Goal: Task Accomplishment & Management: Manage account settings

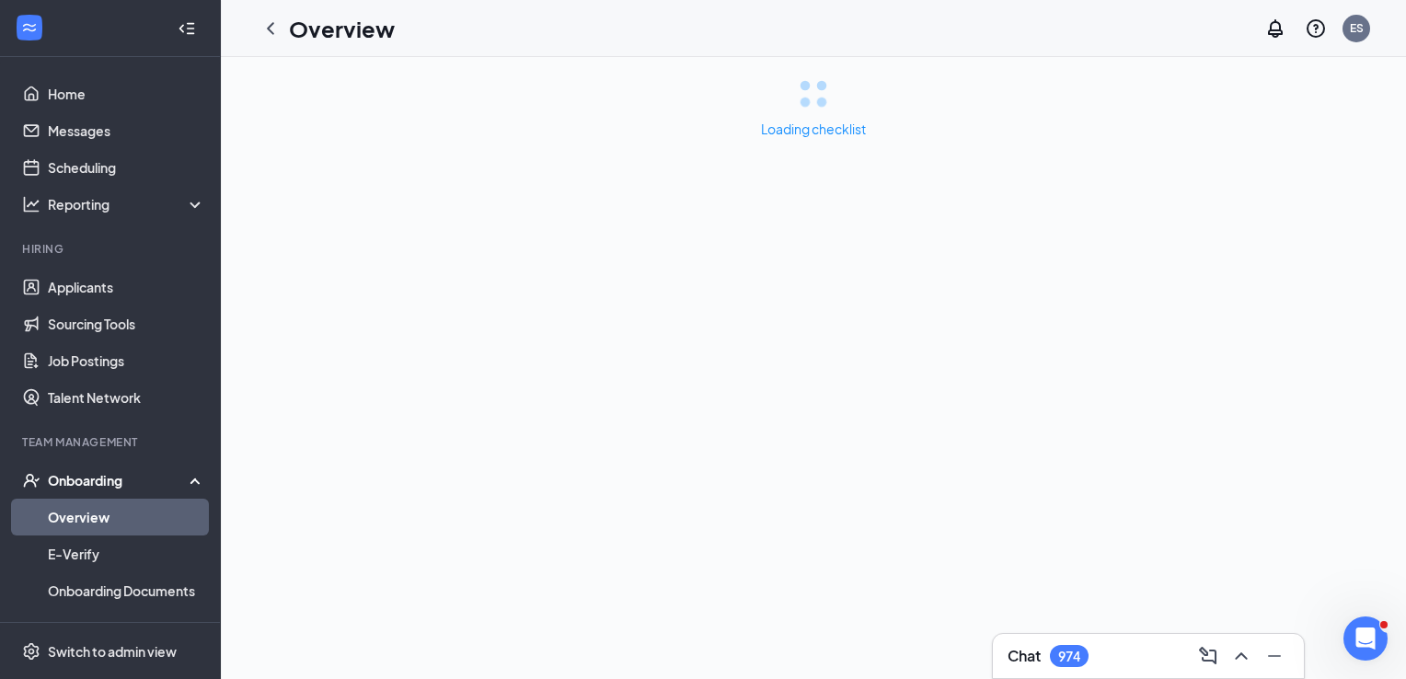
click at [114, 514] on link "Overview" at bounding box center [126, 517] width 157 height 37
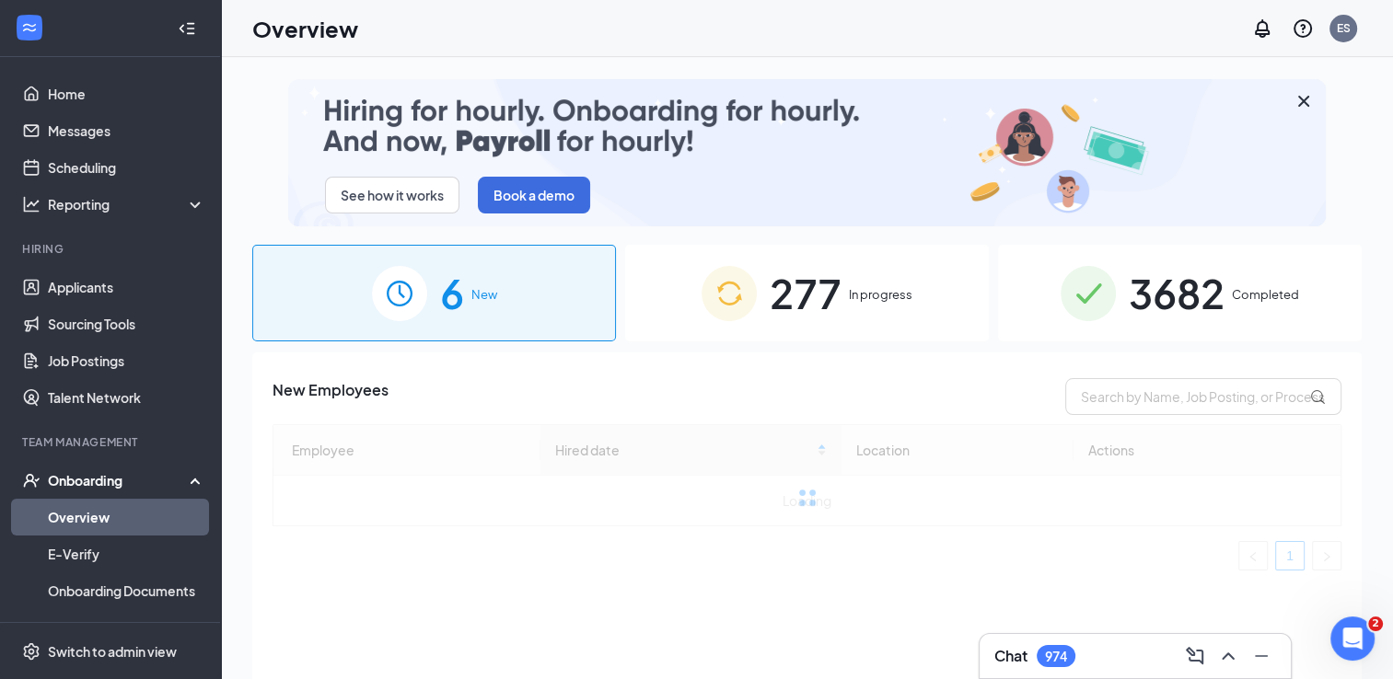
click at [829, 291] on span "277" at bounding box center [805, 293] width 72 height 64
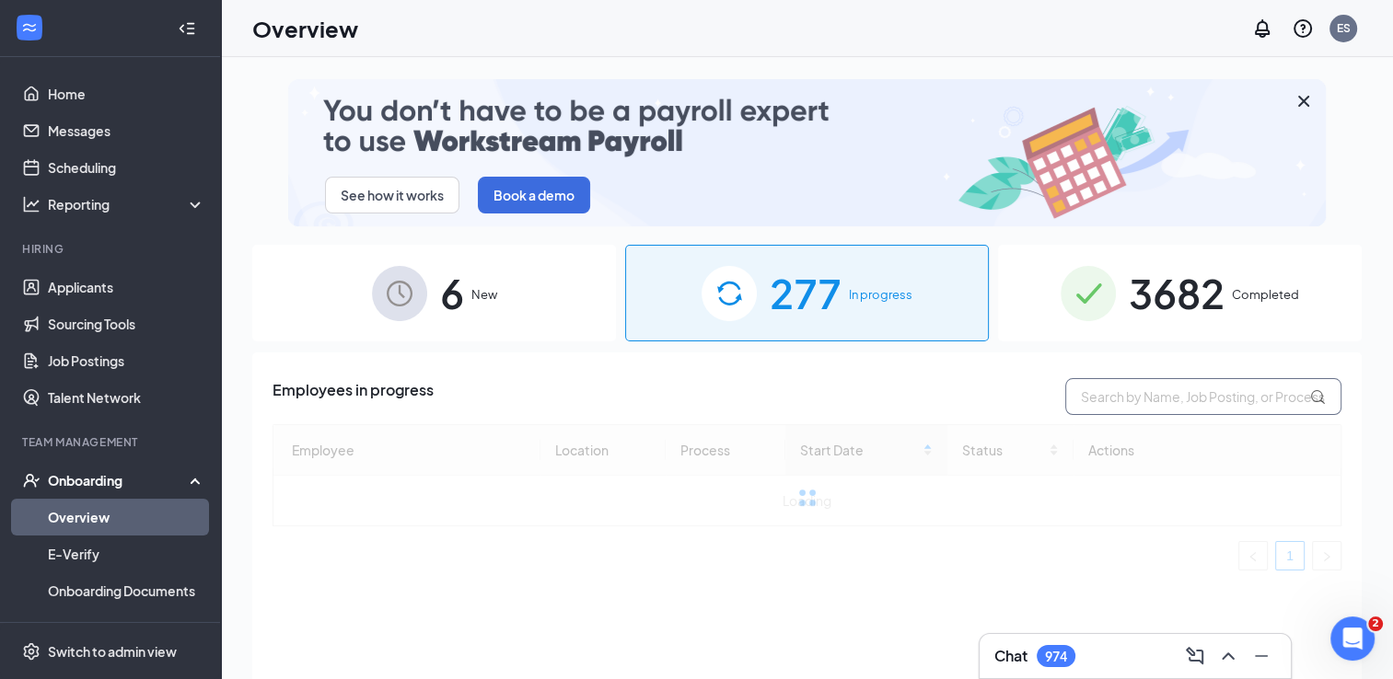
click at [1136, 392] on input "text" at bounding box center [1203, 396] width 276 height 37
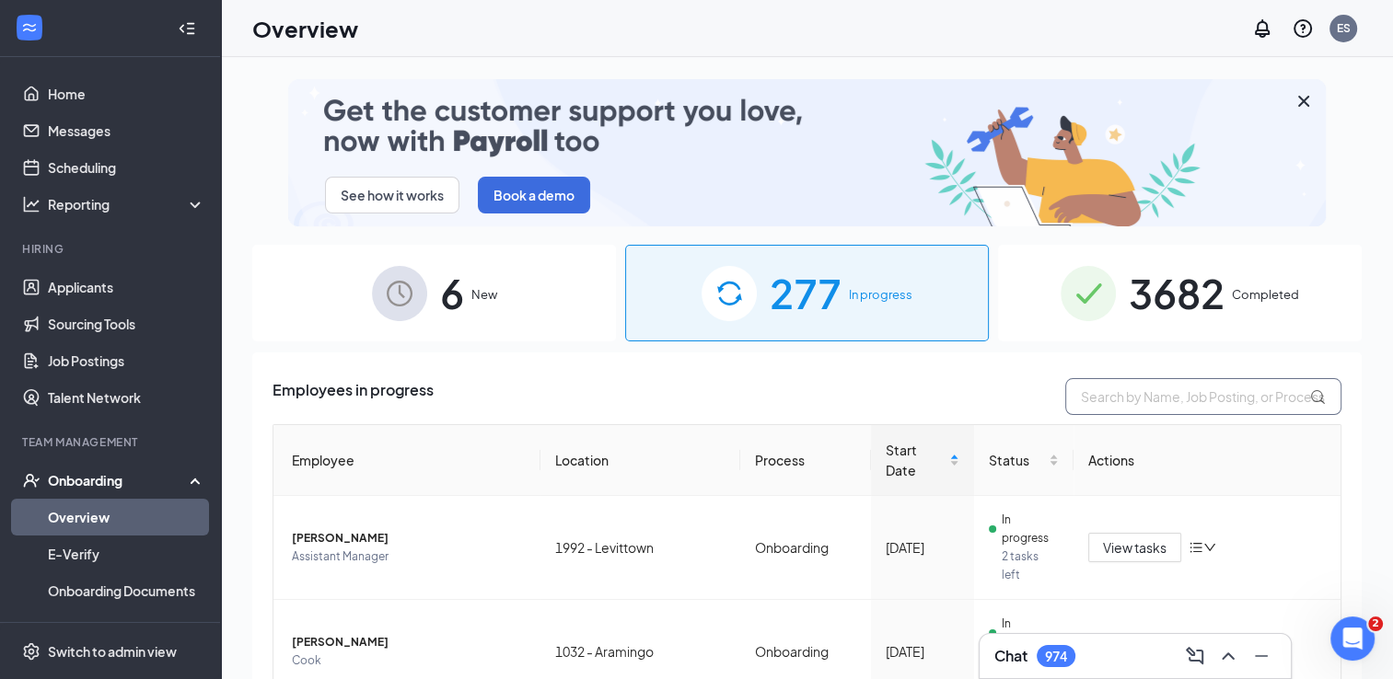
click at [1091, 398] on input "text" at bounding box center [1203, 396] width 276 height 37
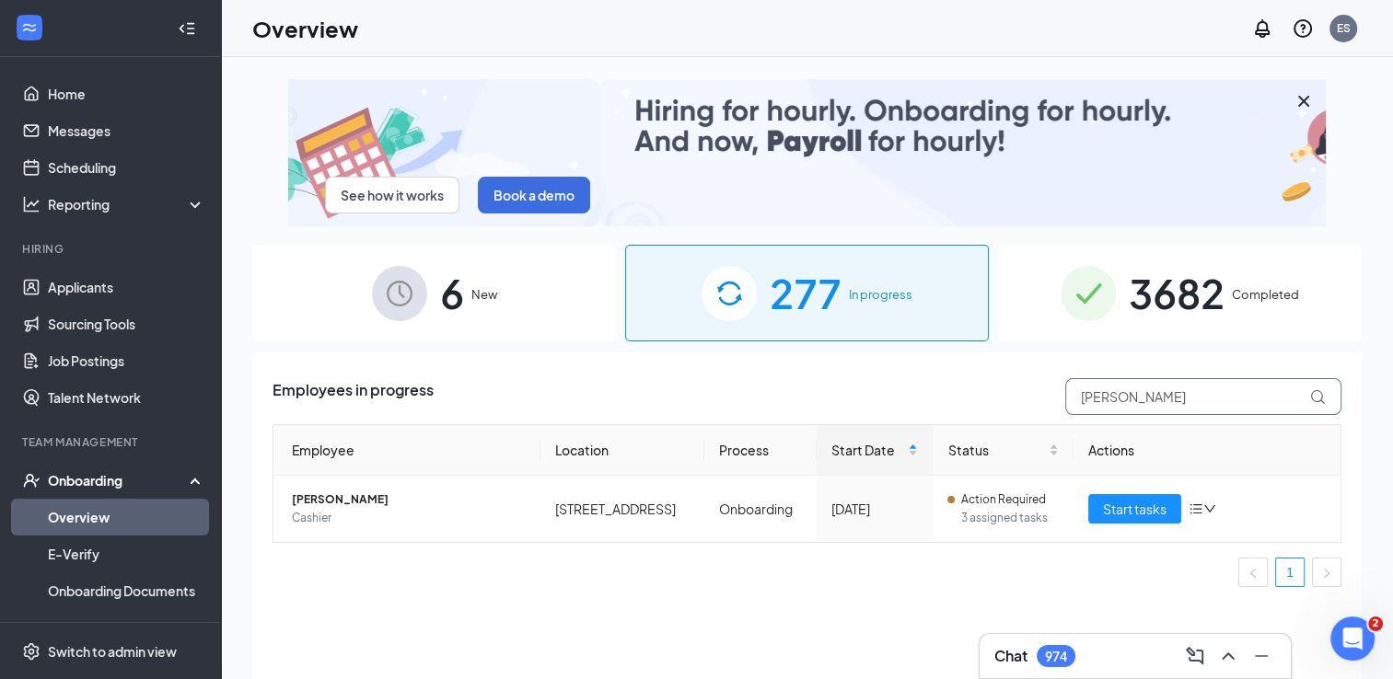
type input "[PERSON_NAME]"
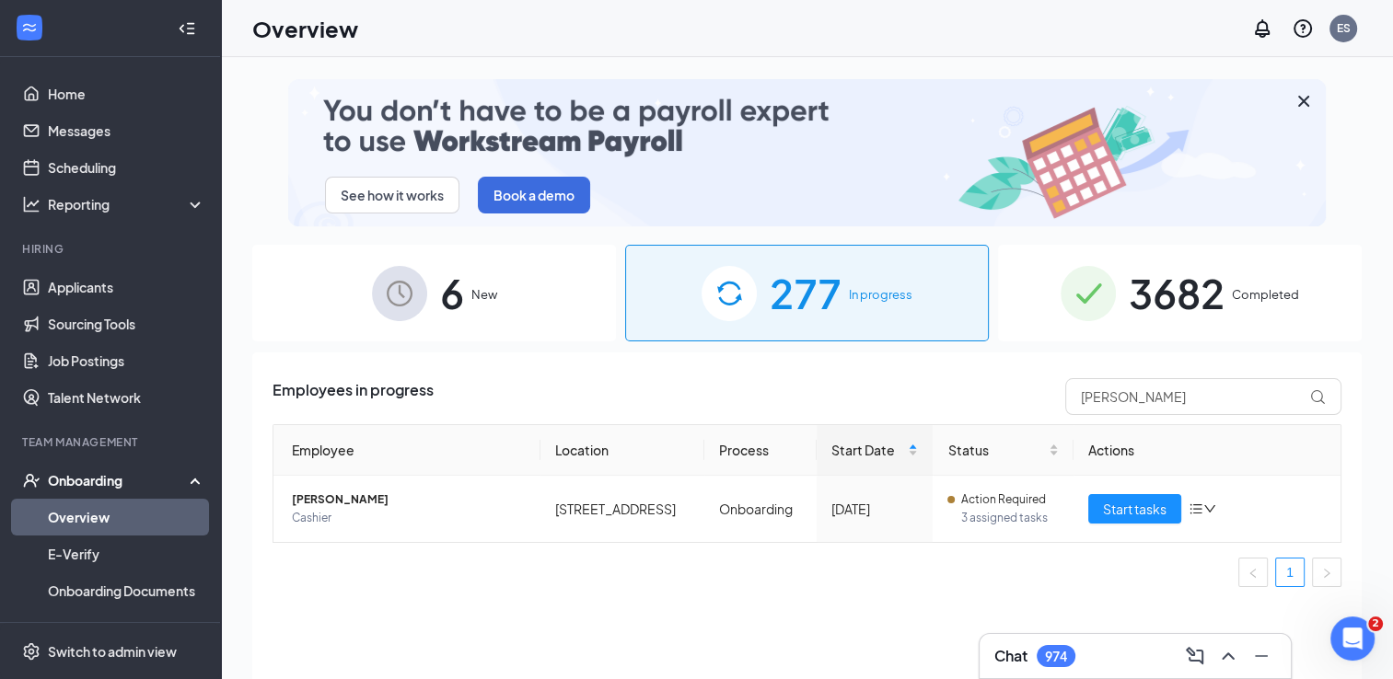
click at [758, 650] on div "Employees in progress [PERSON_NAME] Employee Location Process Start Date Status…" at bounding box center [806, 539] width 1109 height 373
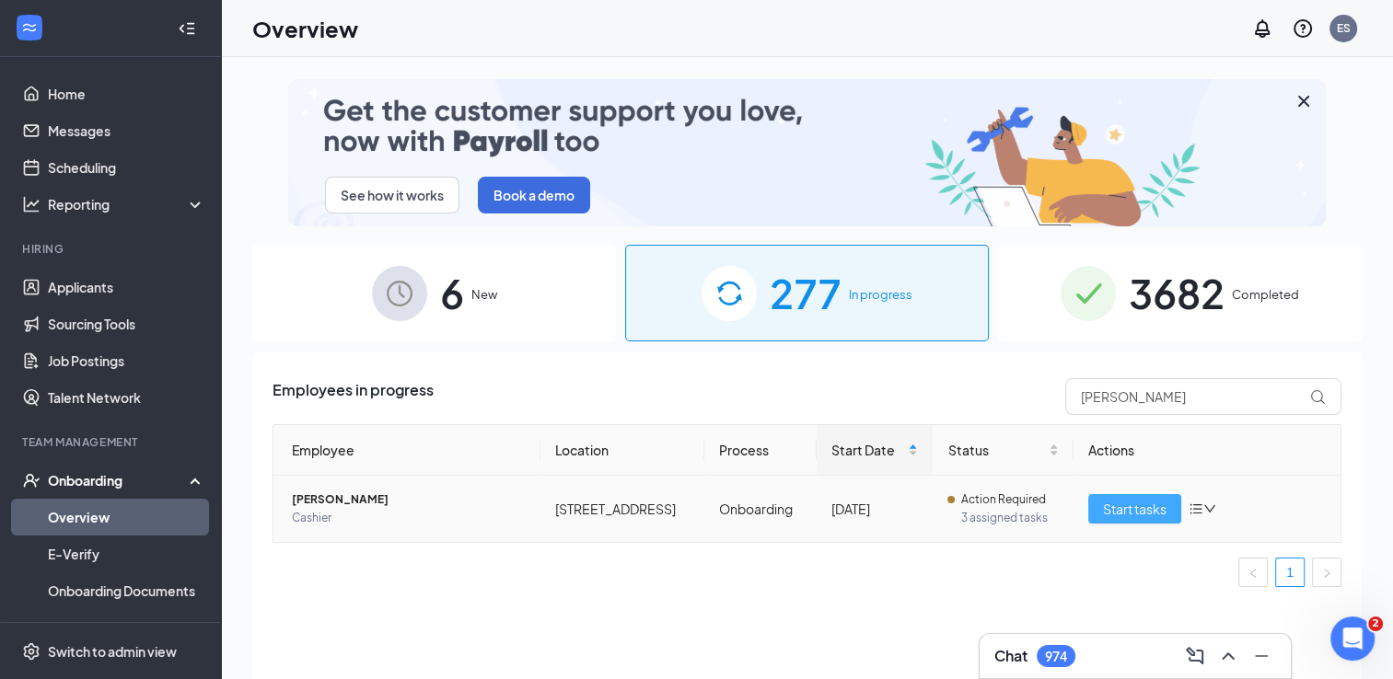
click at [1145, 510] on span "Start tasks" at bounding box center [1135, 509] width 64 height 20
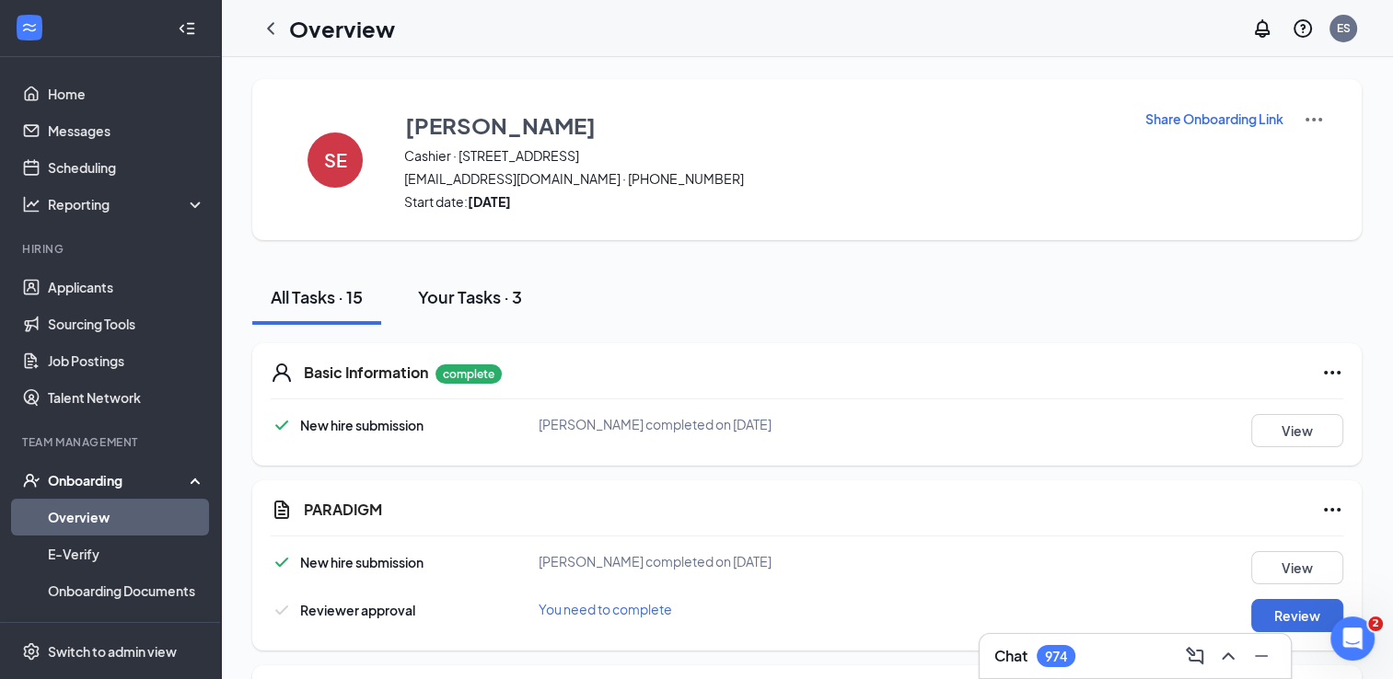
click at [439, 288] on div "Your Tasks · 3" at bounding box center [470, 296] width 104 height 23
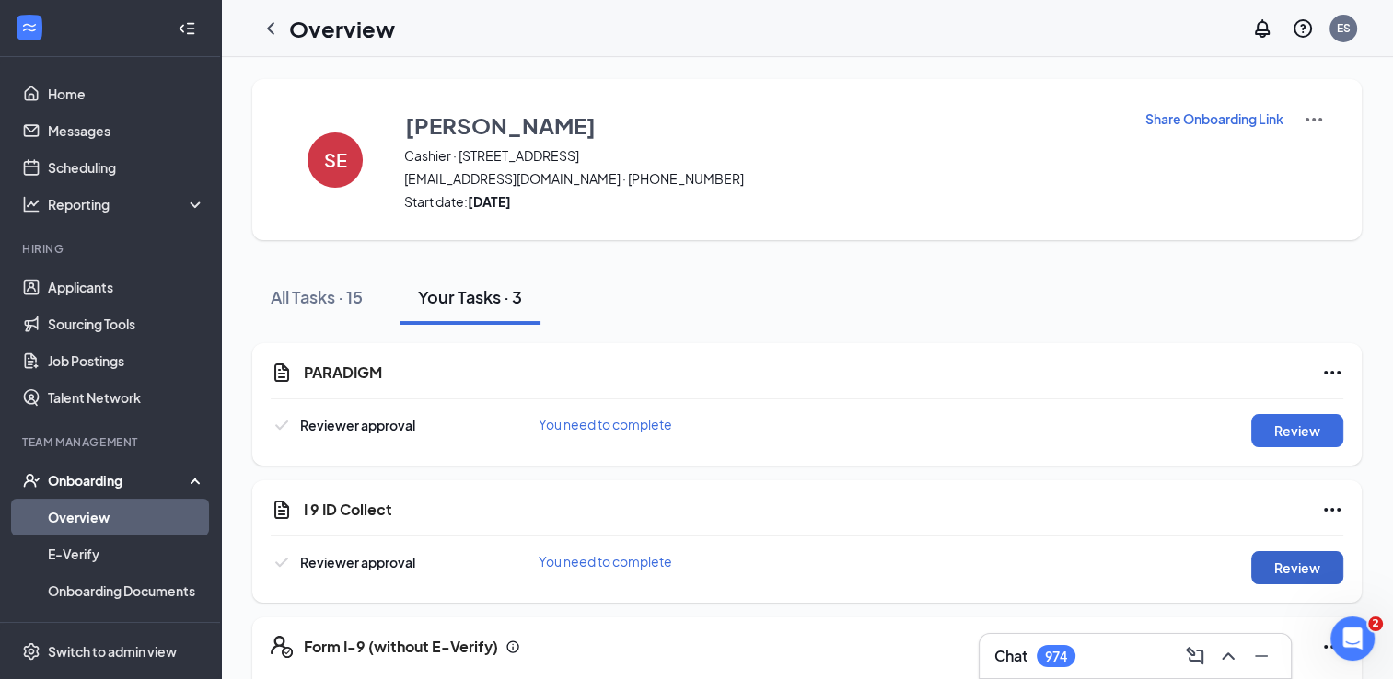
click at [1313, 566] on button "Review" at bounding box center [1297, 567] width 92 height 33
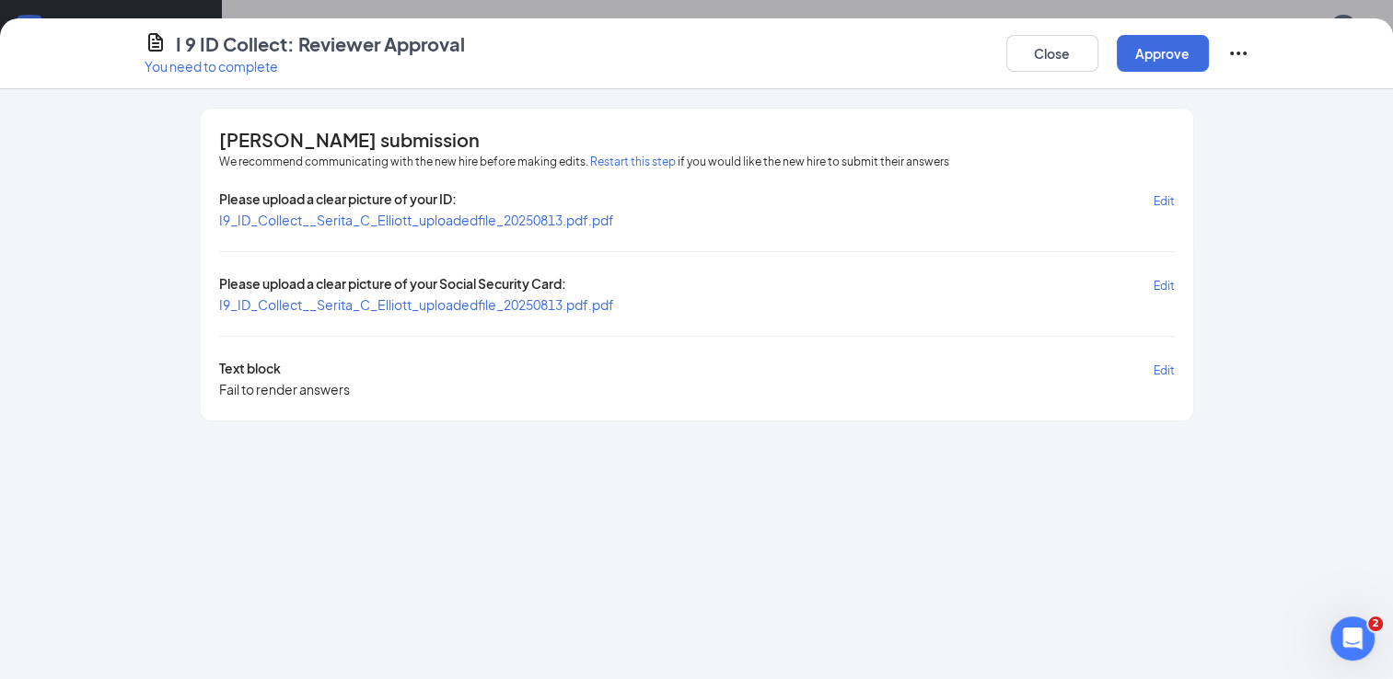
click at [487, 223] on span "I9_ID_Collect__Serita_C_Elliott_uploadedfile_20250813.pdf.pdf" at bounding box center [416, 220] width 395 height 17
click at [480, 303] on span "I9_ID_Collect__Serita_C_Elliott_uploadedfile_20250813.pdf.pdf" at bounding box center [416, 304] width 395 height 17
click at [1155, 62] on button "Approve" at bounding box center [1162, 53] width 92 height 37
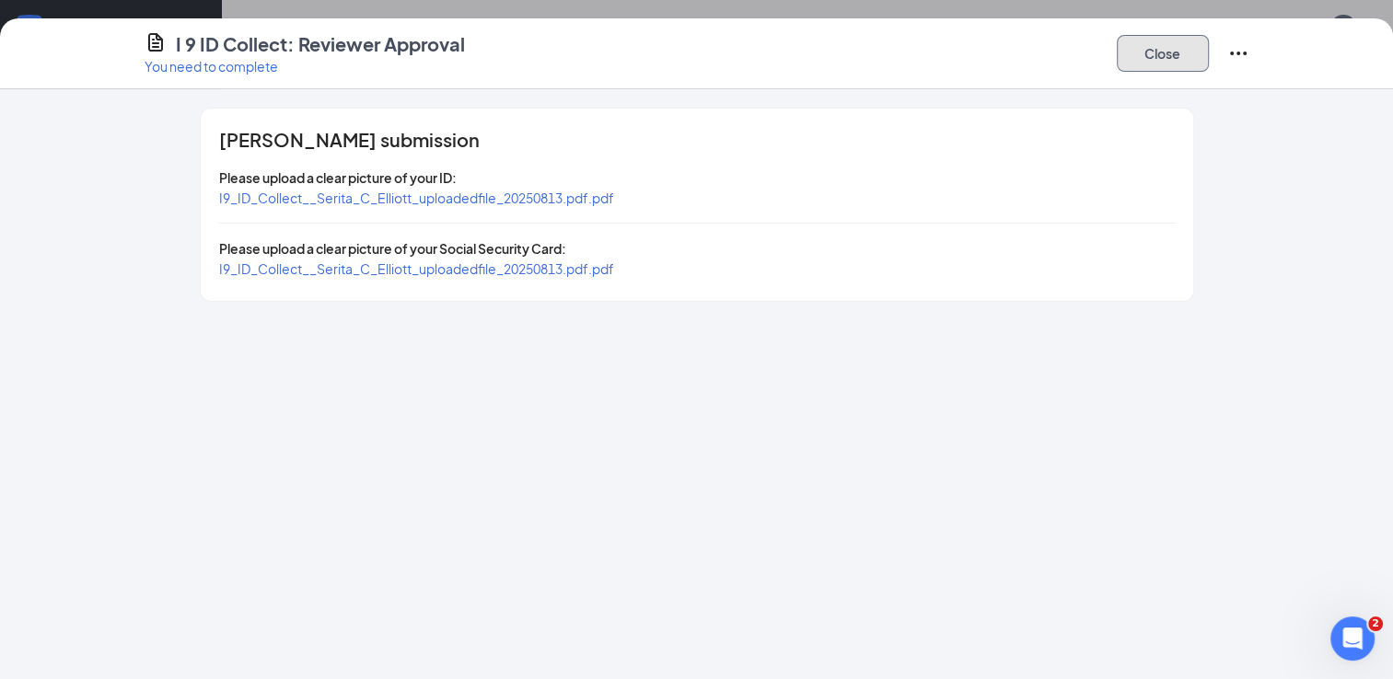
click at [1151, 46] on button "Close" at bounding box center [1162, 53] width 92 height 37
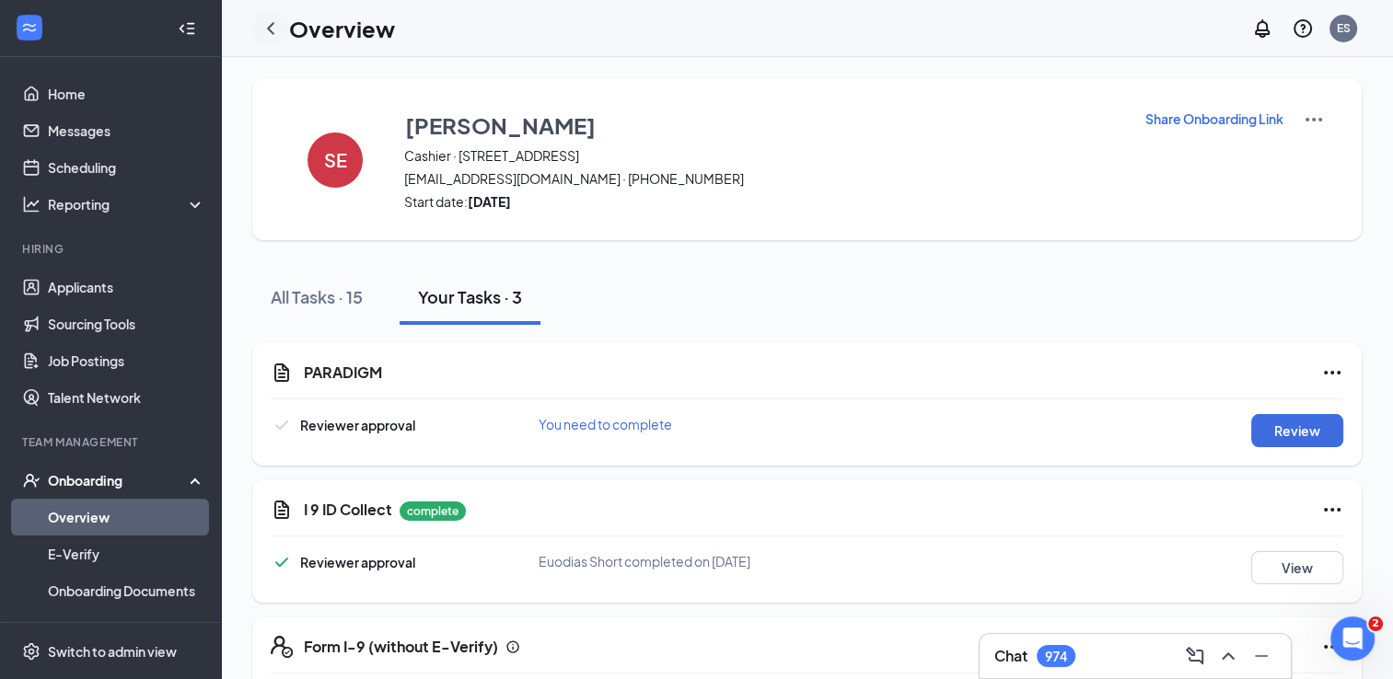
click at [265, 28] on icon "ChevronLeft" at bounding box center [271, 28] width 22 height 22
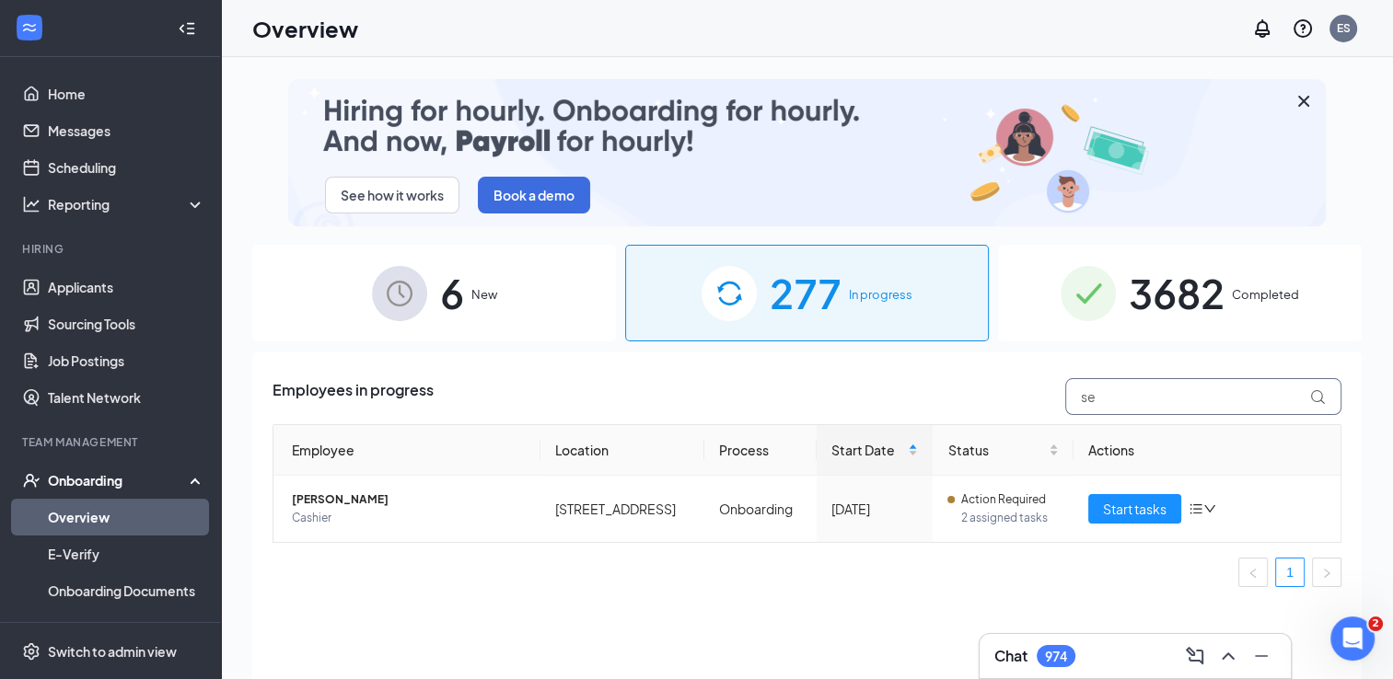
type input "s"
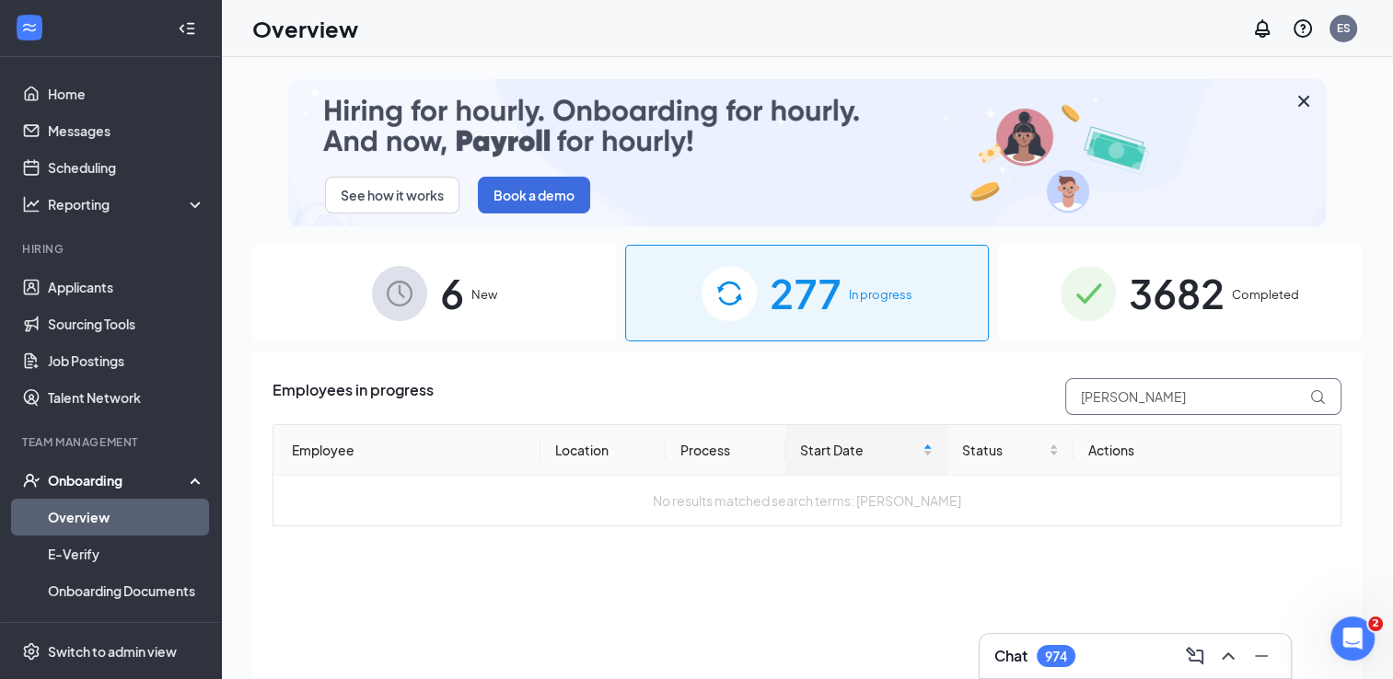
click at [1122, 399] on input "[PERSON_NAME]" at bounding box center [1203, 396] width 276 height 37
type input "green"
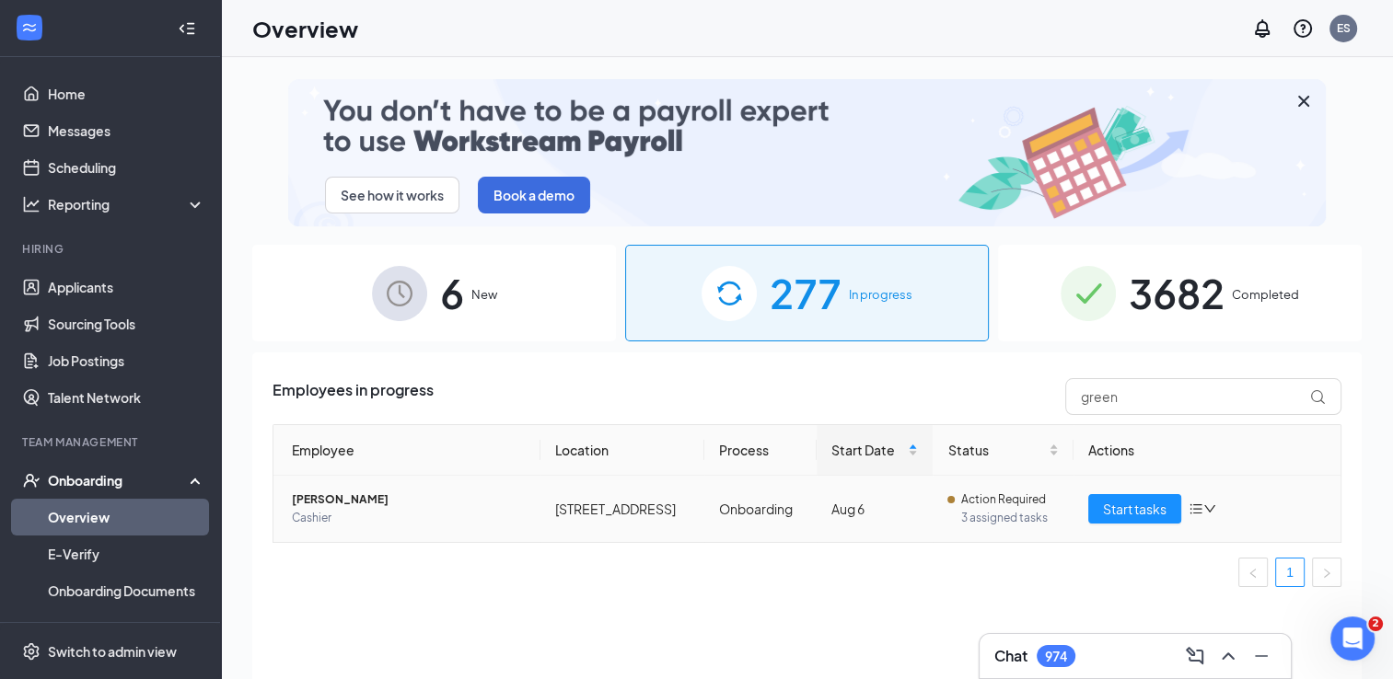
click at [358, 496] on span "[PERSON_NAME]" at bounding box center [409, 500] width 234 height 18
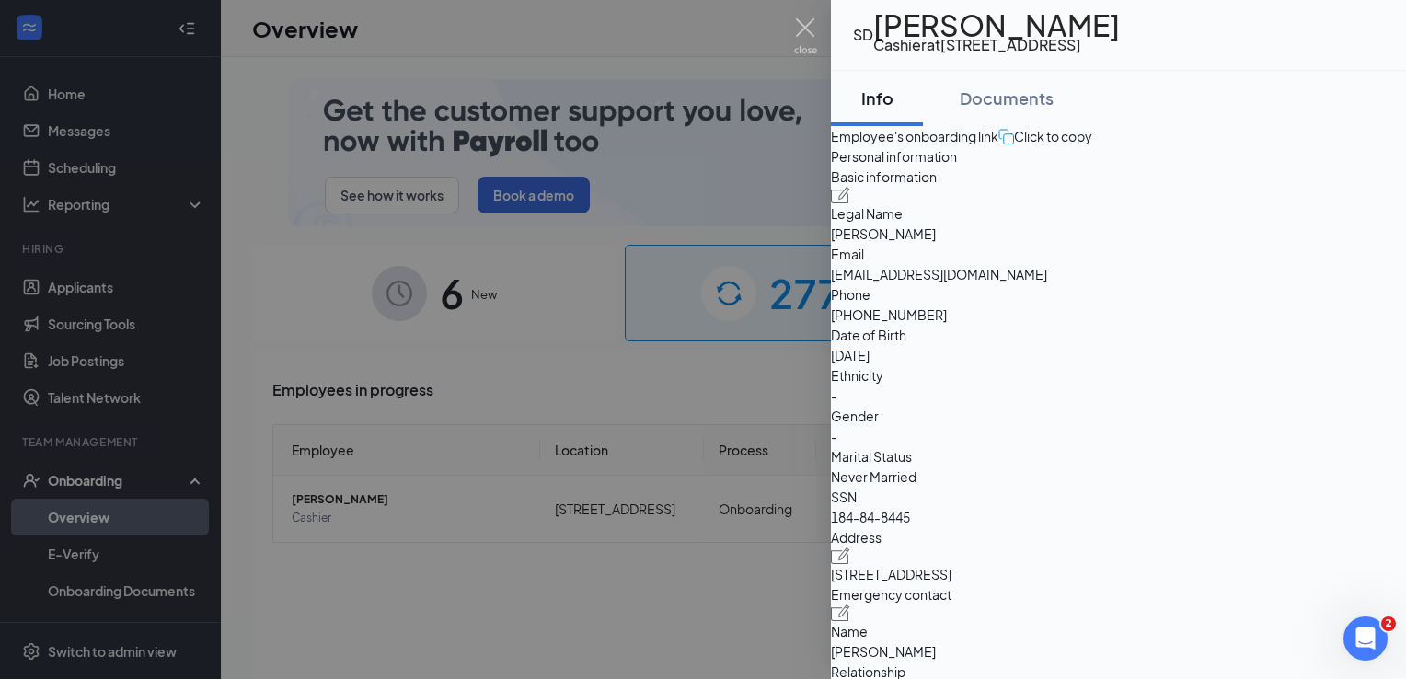
click at [631, 437] on div at bounding box center [703, 339] width 1406 height 679
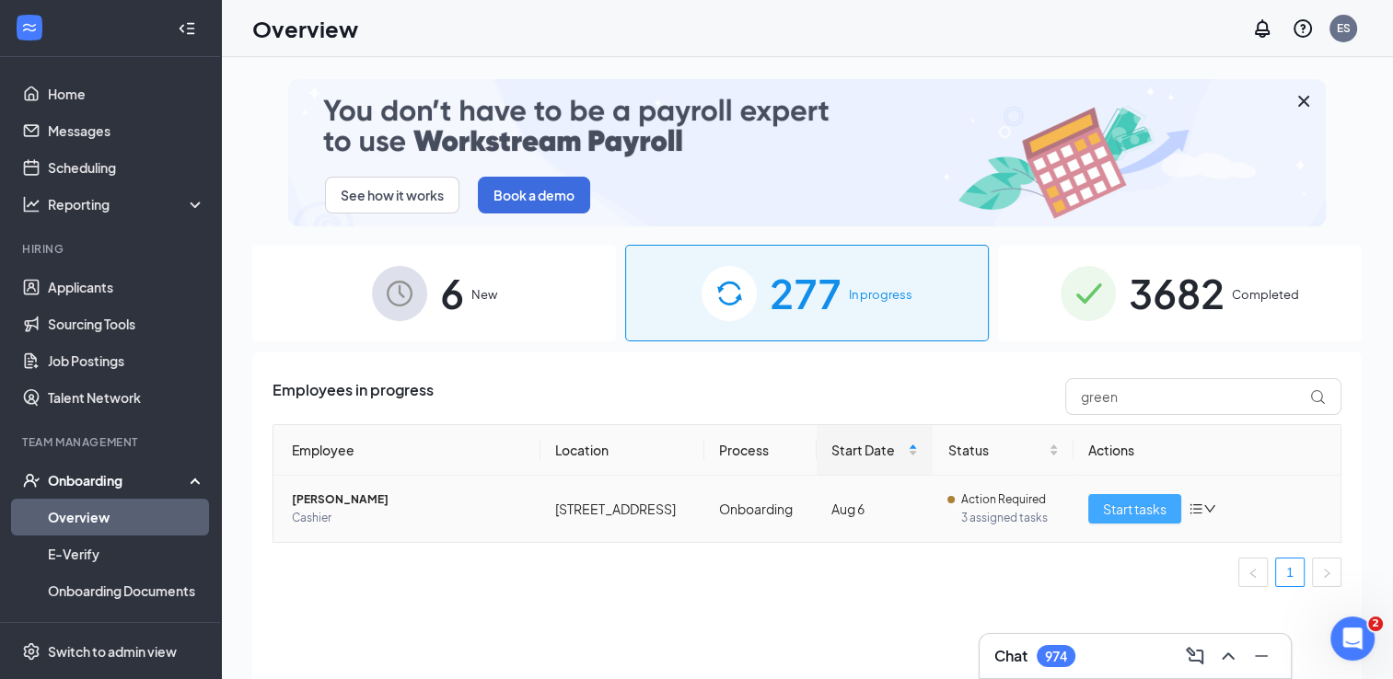
click at [1124, 503] on span "Start tasks" at bounding box center [1135, 509] width 64 height 20
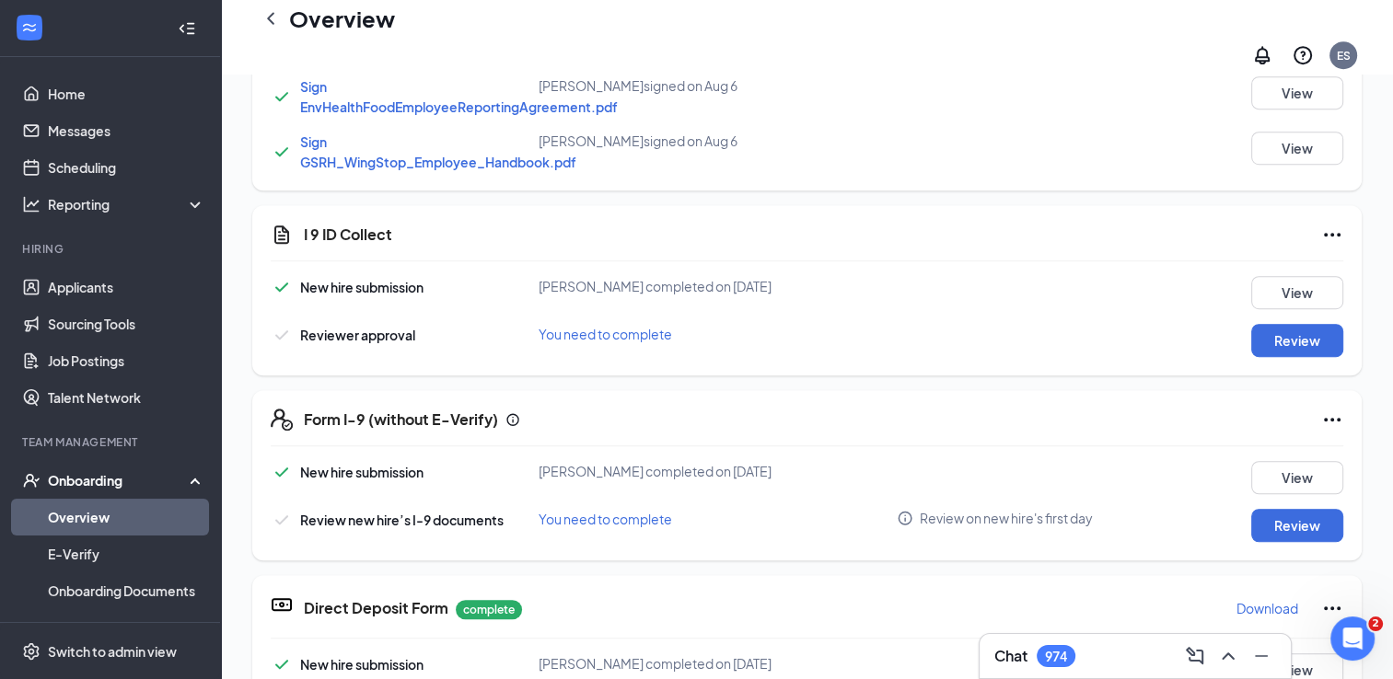
scroll to position [1153, 0]
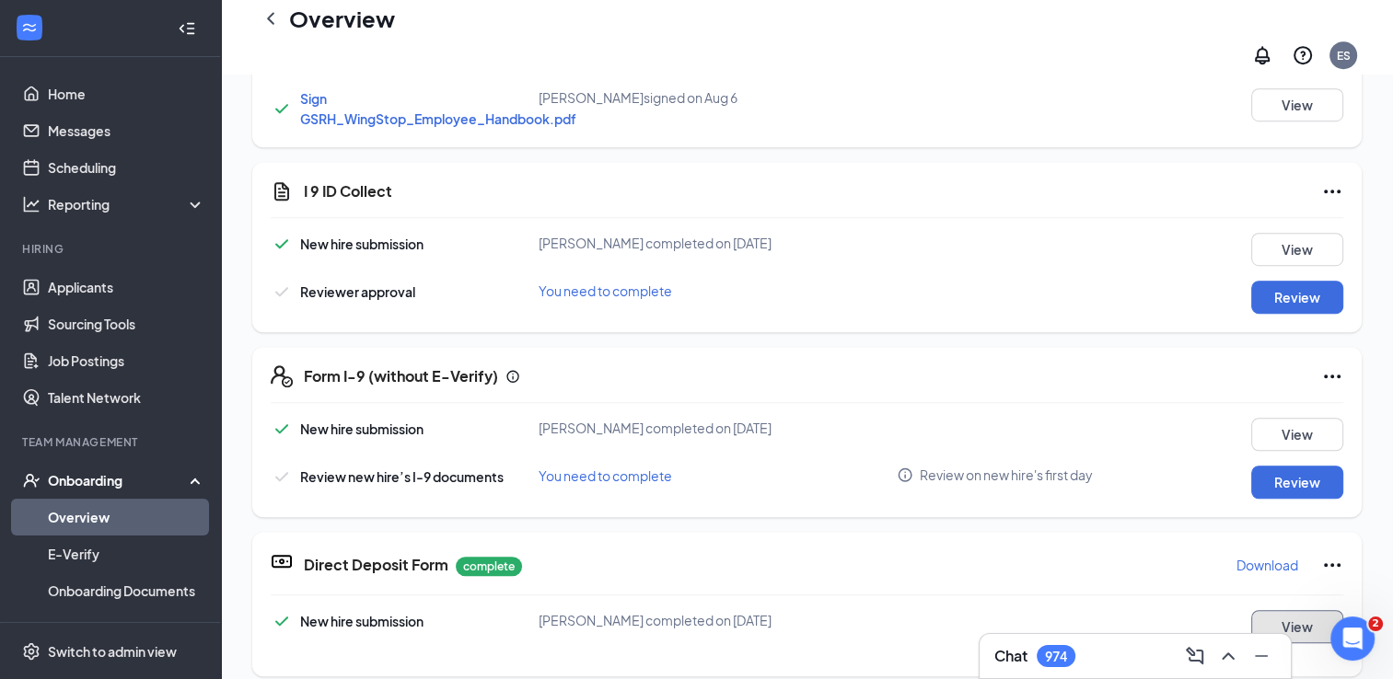
click at [1286, 614] on button "View" at bounding box center [1297, 626] width 92 height 33
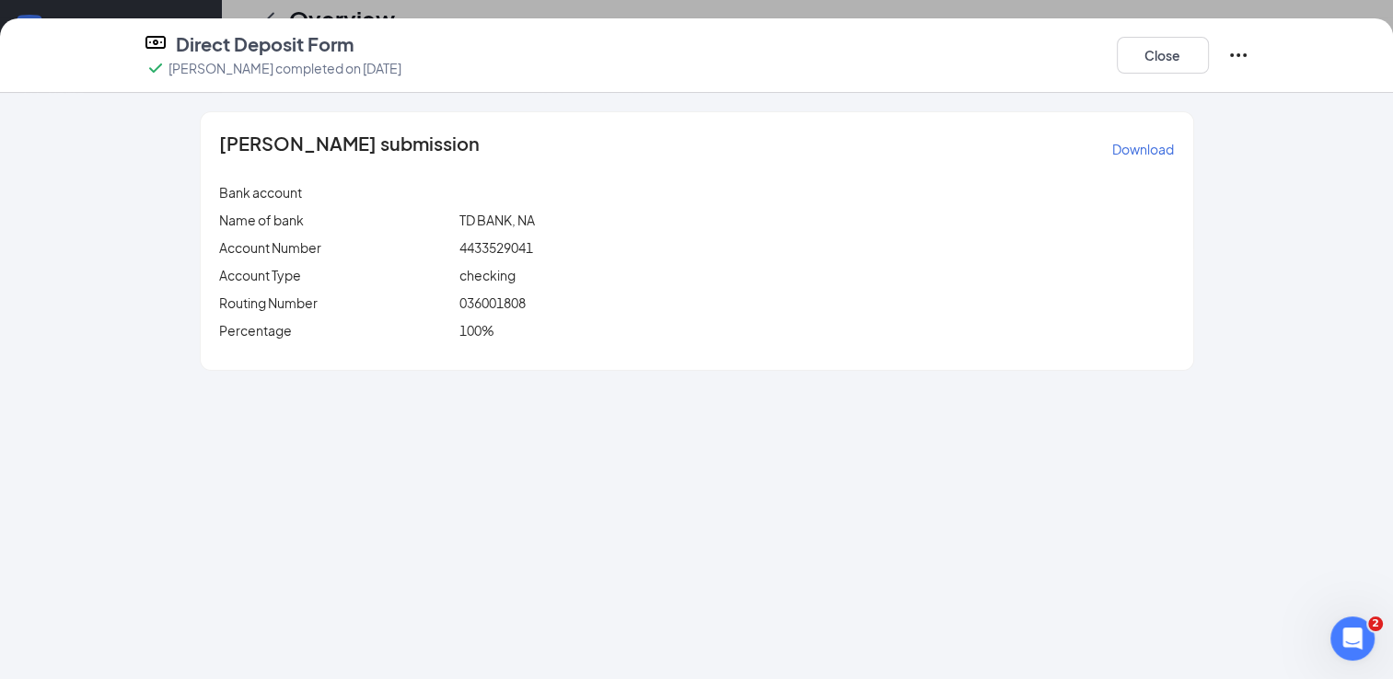
click at [731, 265] on div "checking" at bounding box center [817, 275] width 723 height 20
click at [665, 237] on div "4433529041" at bounding box center [817, 247] width 723 height 20
click at [1163, 52] on button "Close" at bounding box center [1162, 55] width 92 height 37
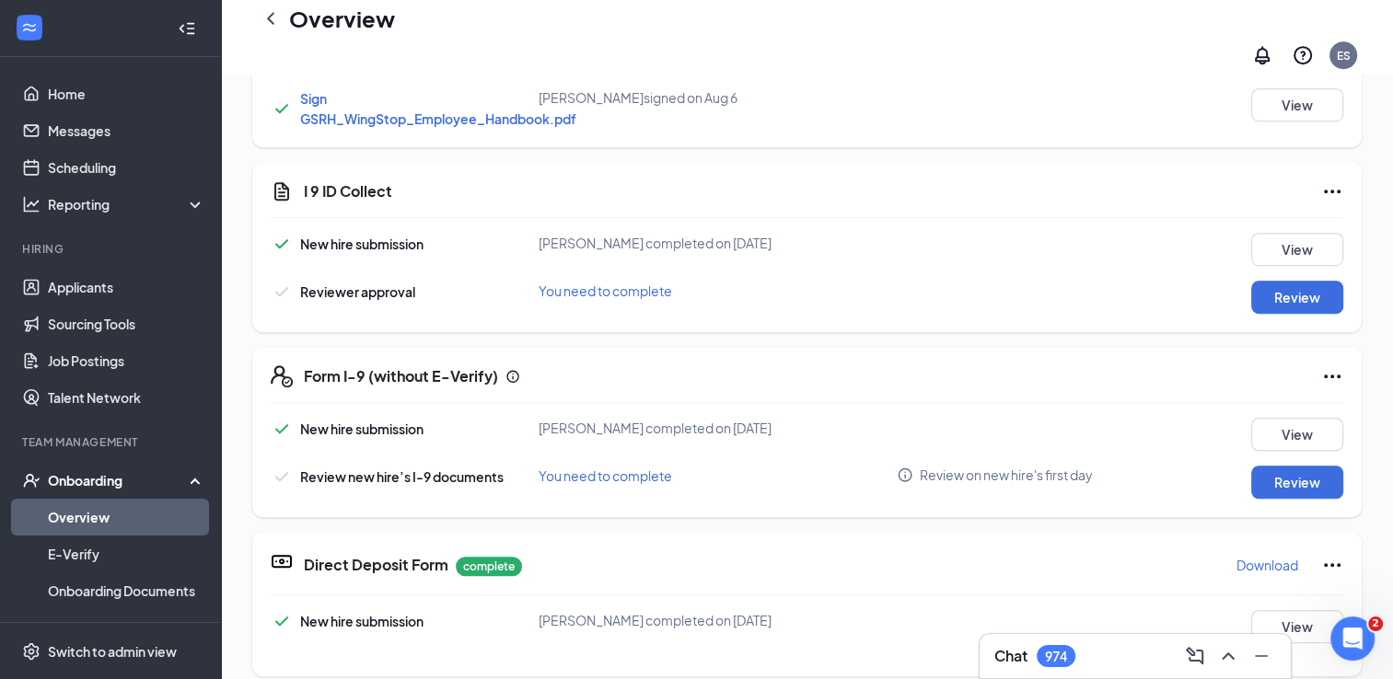
click at [125, 514] on link "Overview" at bounding box center [126, 517] width 157 height 37
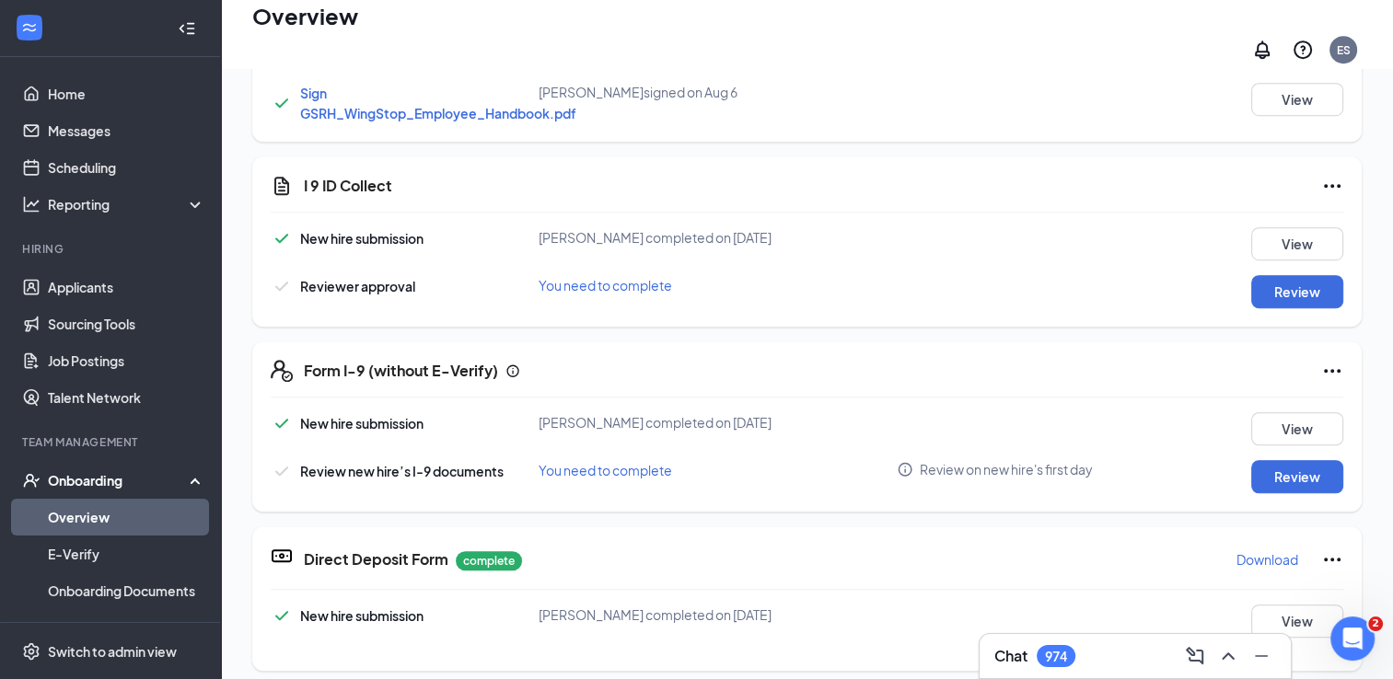
scroll to position [83, 0]
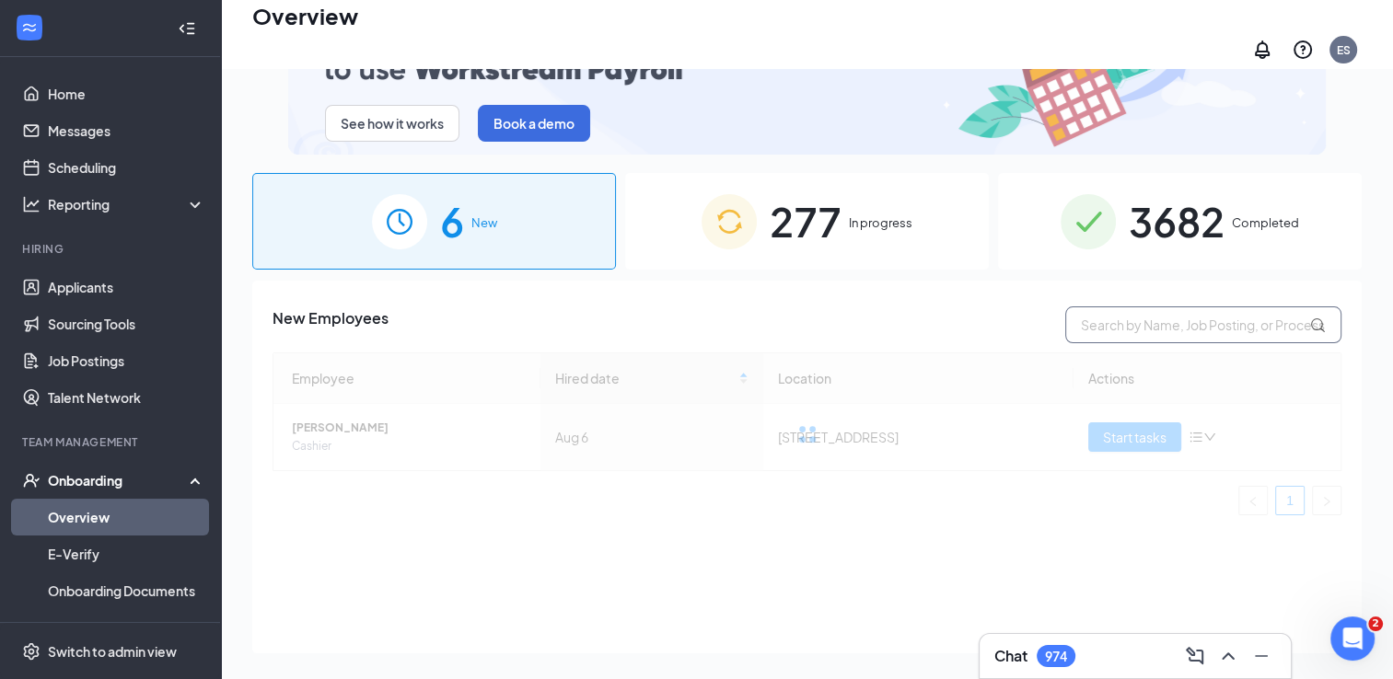
click at [1106, 314] on input "text" at bounding box center [1203, 324] width 276 height 37
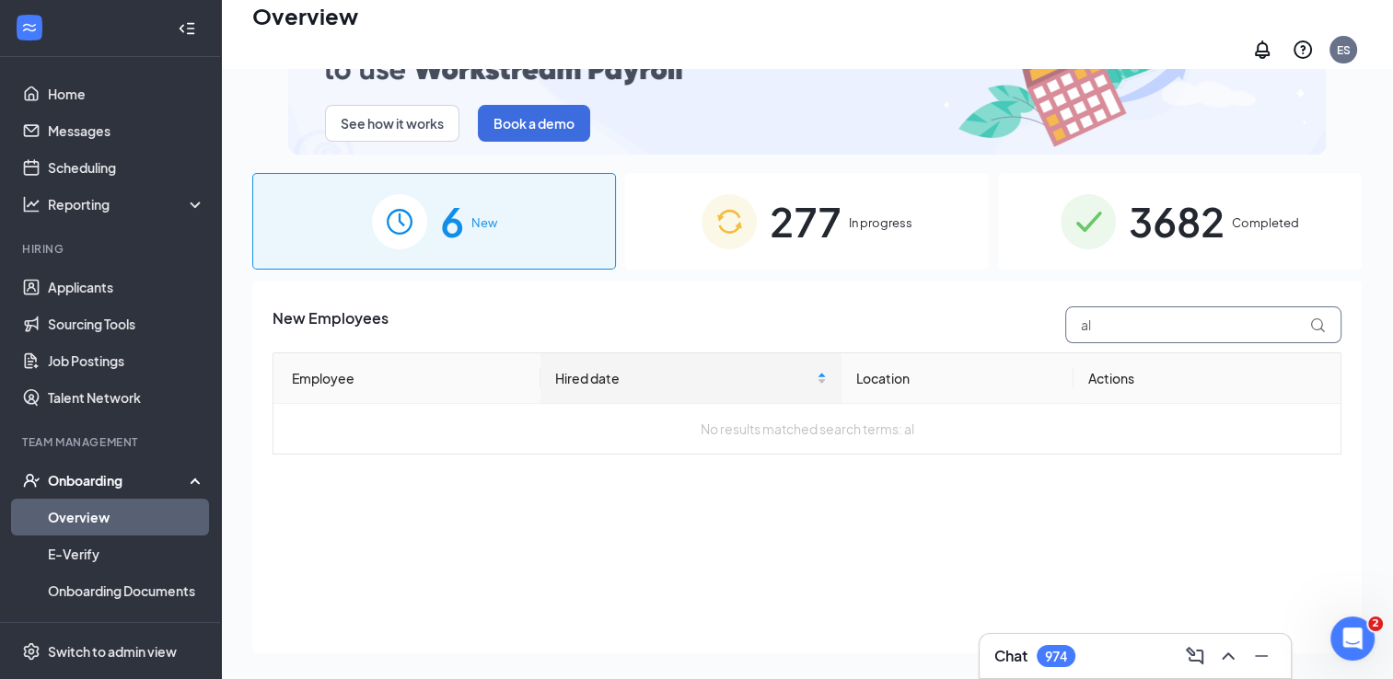
type input "a"
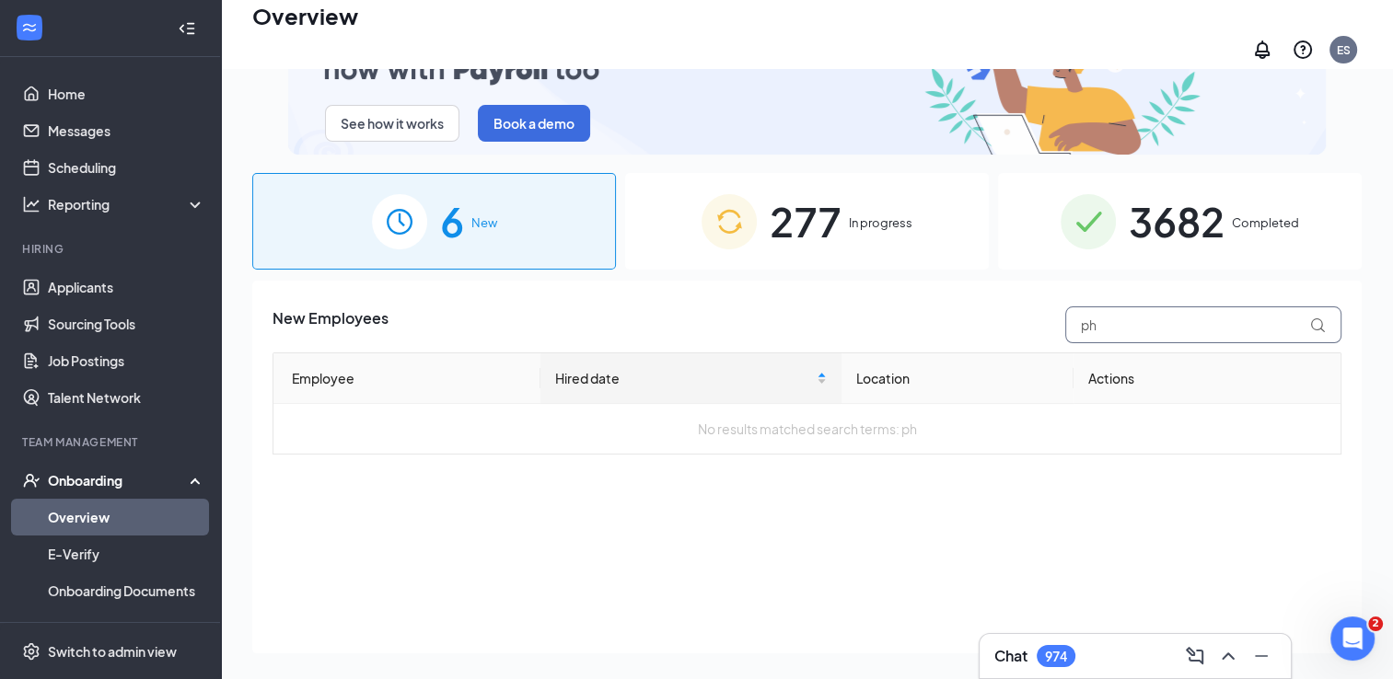
type input "ph"
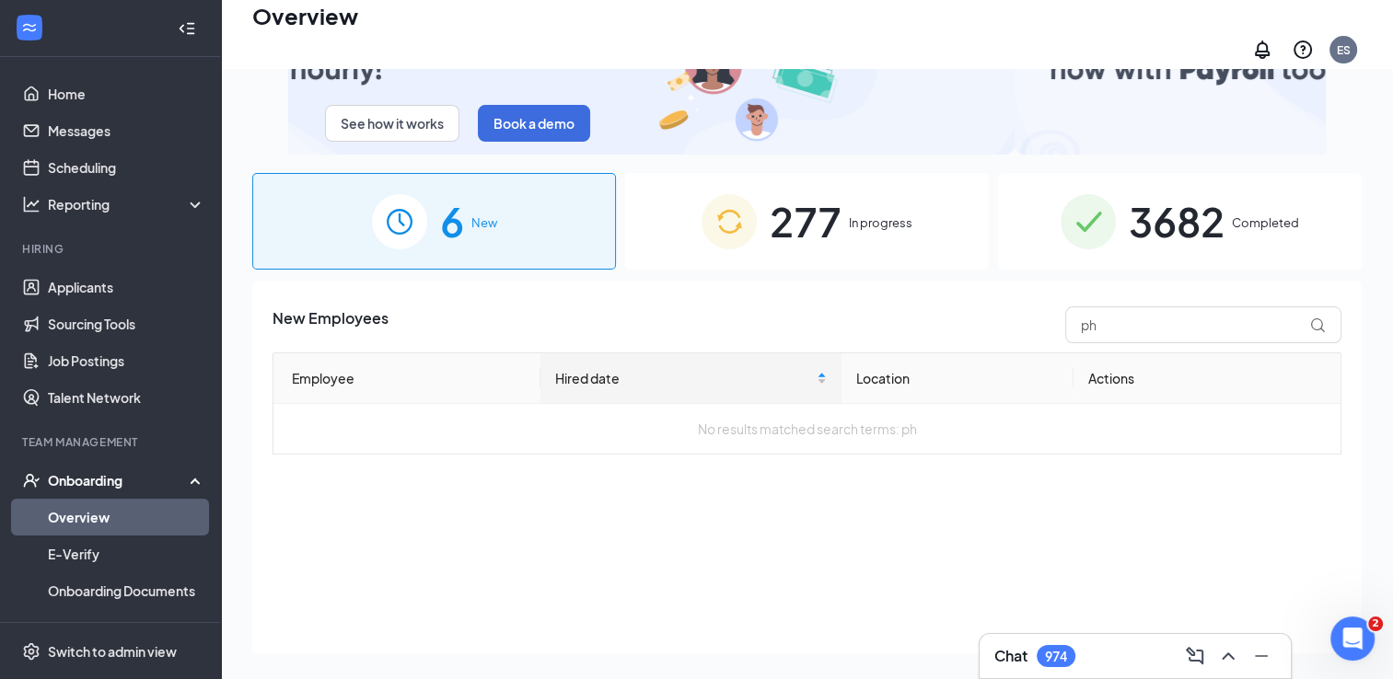
click at [847, 205] on div "277 In progress" at bounding box center [807, 221] width 364 height 97
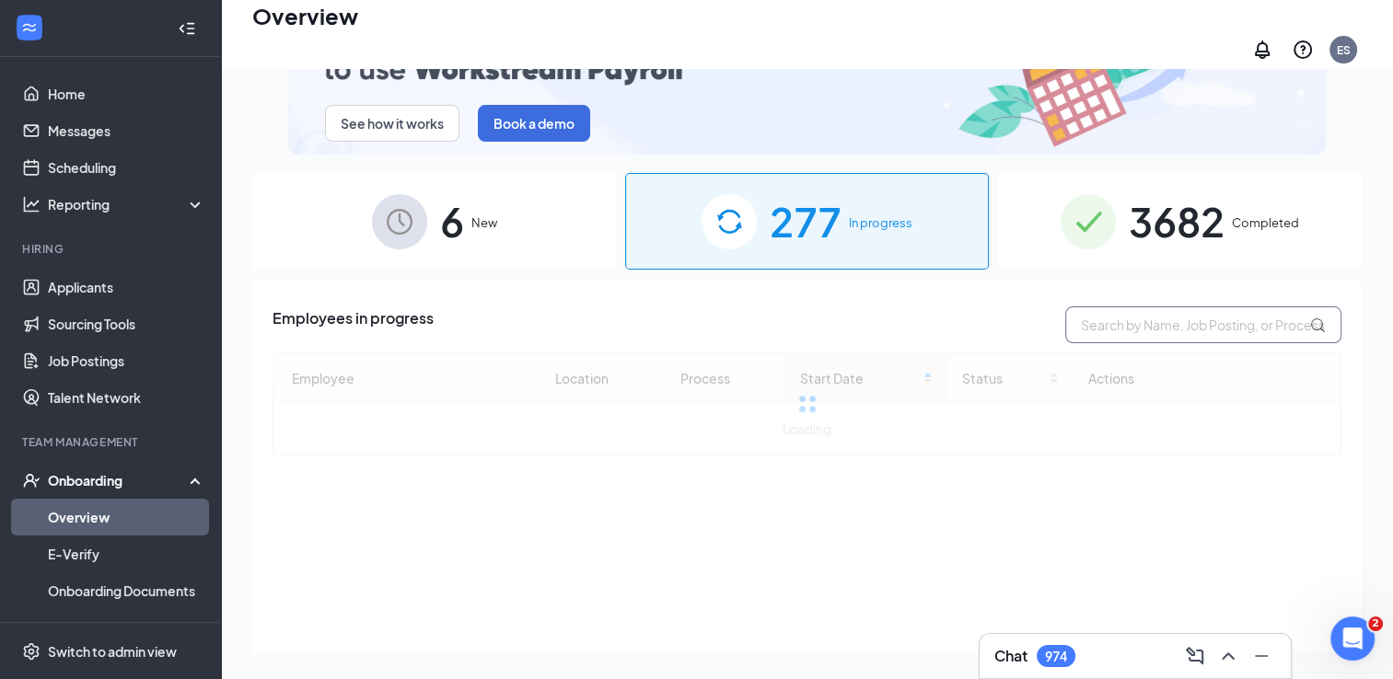
click at [1104, 320] on input "text" at bounding box center [1203, 324] width 276 height 37
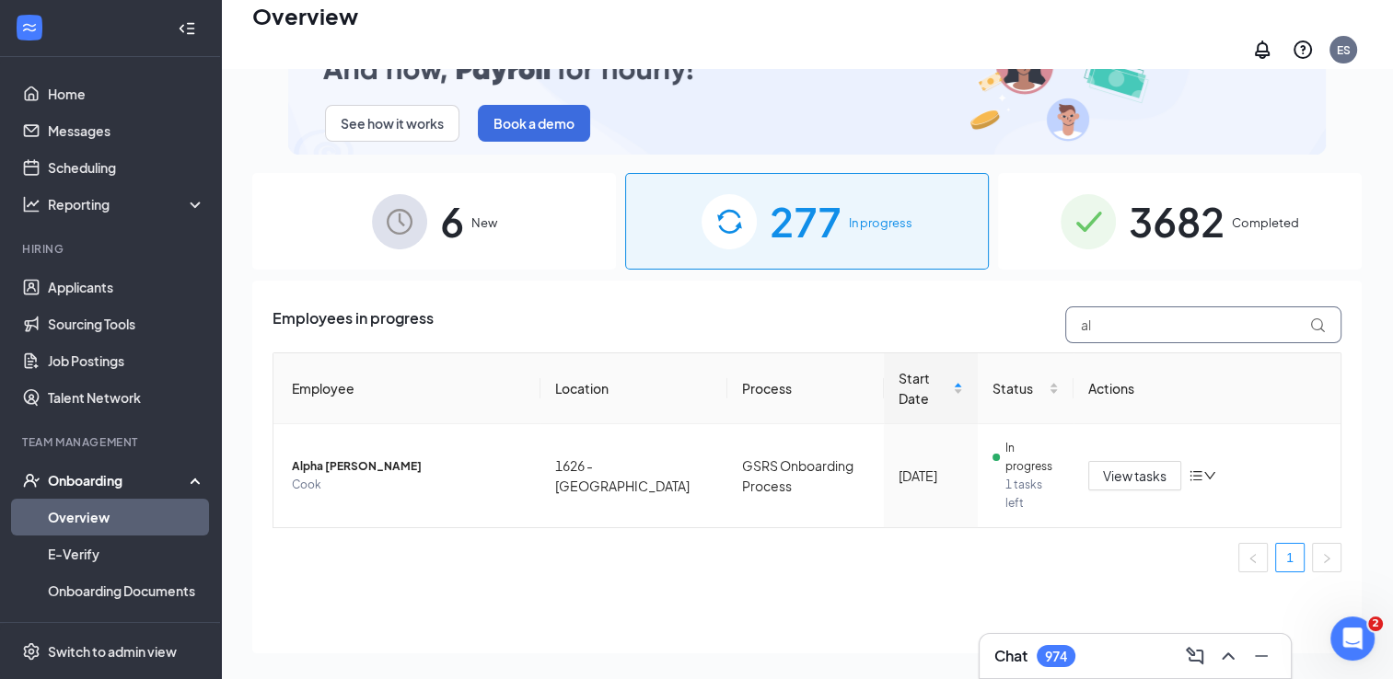
type input "a"
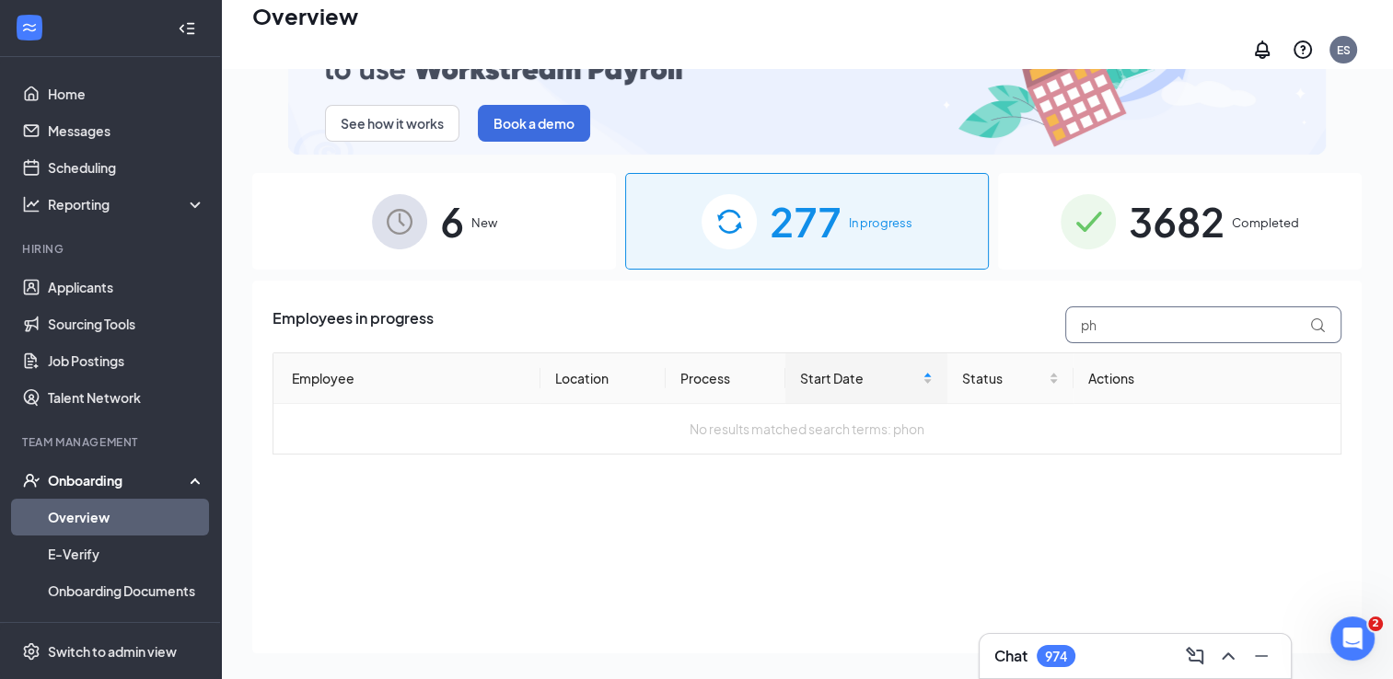
type input "p"
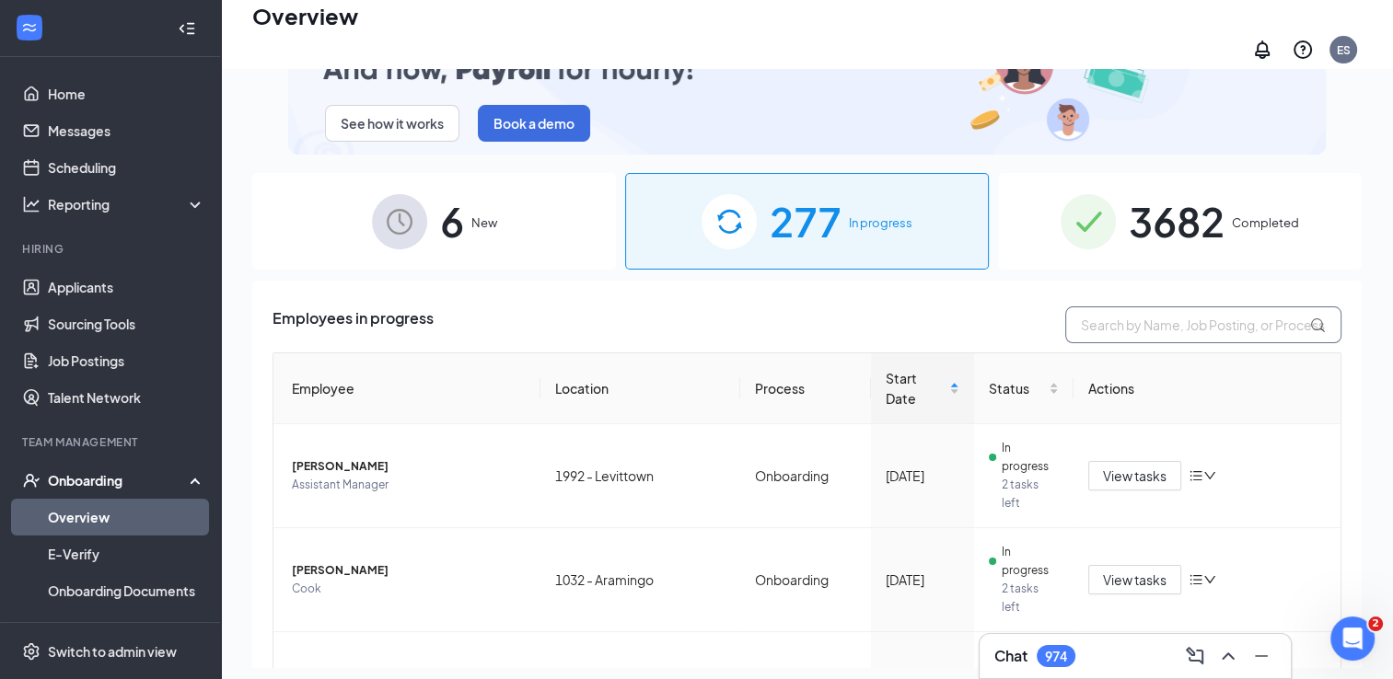
click at [1092, 327] on input "text" at bounding box center [1203, 324] width 276 height 37
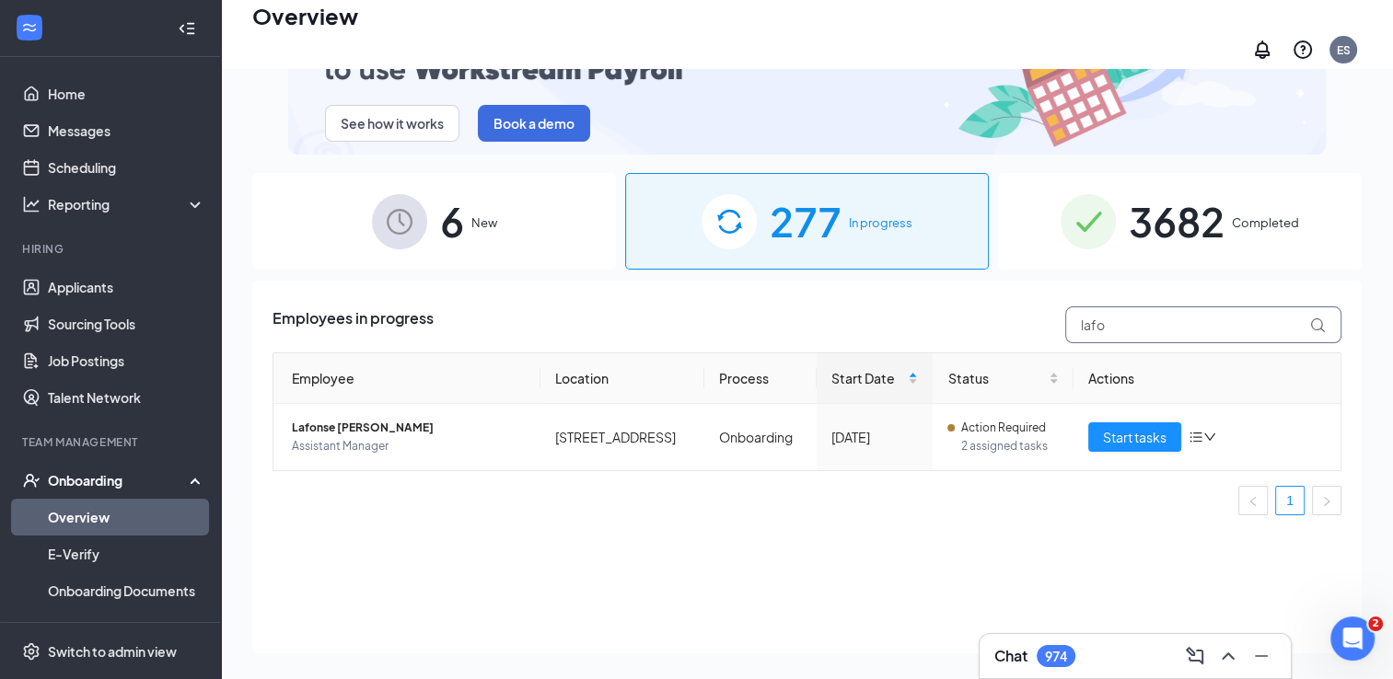
type input "lafo"
